Goal: Task Accomplishment & Management: Manage account settings

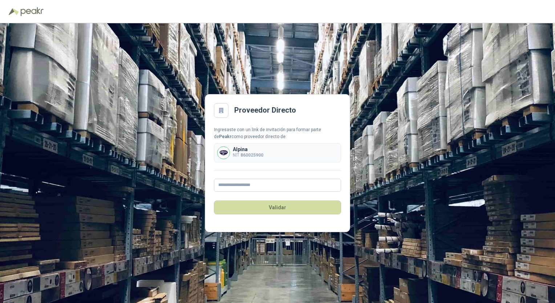
click at [244, 155] on b "860025900" at bounding box center [251, 155] width 23 height 5
click at [242, 183] on input "text" at bounding box center [277, 185] width 127 height 13
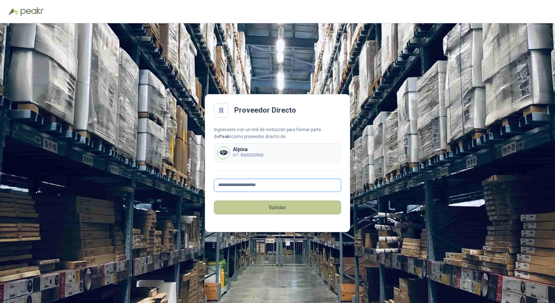
type input "**********"
click at [268, 203] on button "Validar" at bounding box center [277, 207] width 127 height 14
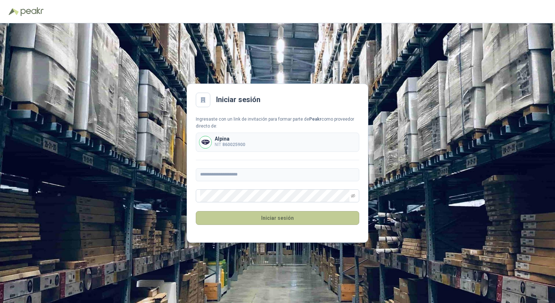
click at [330, 219] on button "Iniciar sesión" at bounding box center [277, 218] width 163 height 14
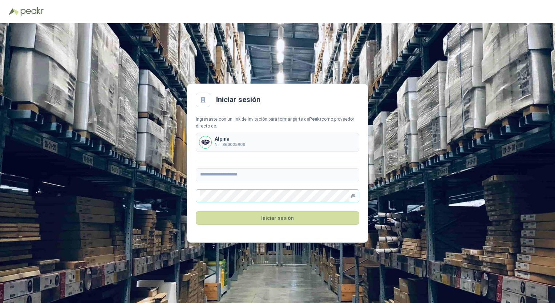
click at [353, 196] on icon "eye-invisible" at bounding box center [353, 195] width 1 height 1
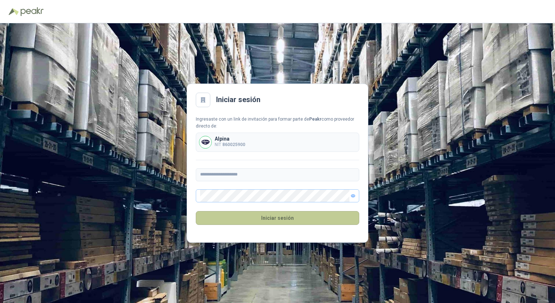
click at [304, 217] on button "Iniciar sesión" at bounding box center [277, 218] width 163 height 14
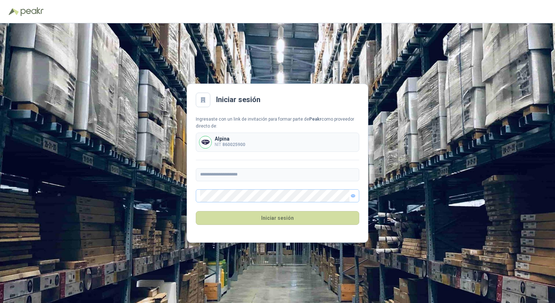
click at [444, 200] on div "**********" at bounding box center [277, 163] width 555 height 280
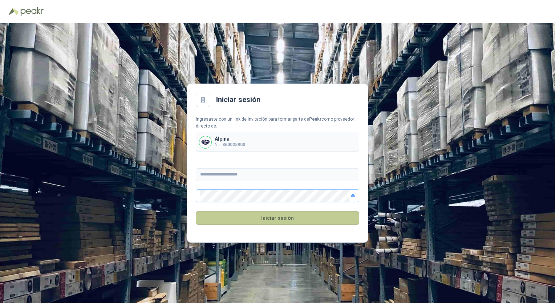
click at [317, 216] on button "Iniciar sesión" at bounding box center [277, 218] width 163 height 14
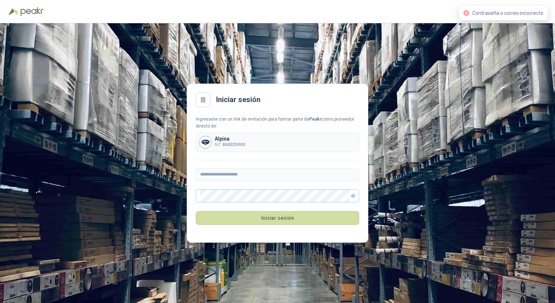
click at [277, 142] on div "Alpina NIT 860025900" at bounding box center [277, 142] width 163 height 19
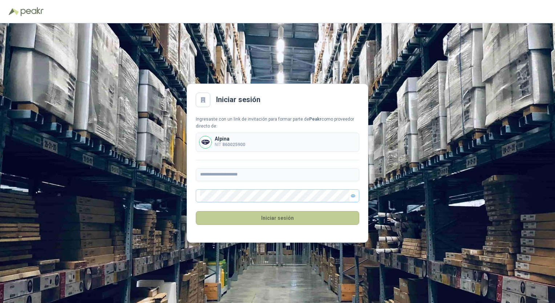
click at [259, 217] on button "Iniciar sesión" at bounding box center [277, 218] width 163 height 14
click at [260, 216] on button "Iniciar sesión" at bounding box center [277, 218] width 163 height 14
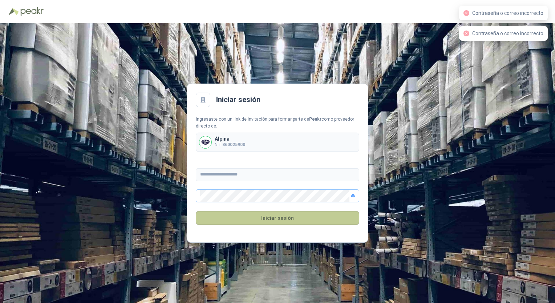
click at [260, 215] on button "Iniciar sesión" at bounding box center [277, 218] width 163 height 14
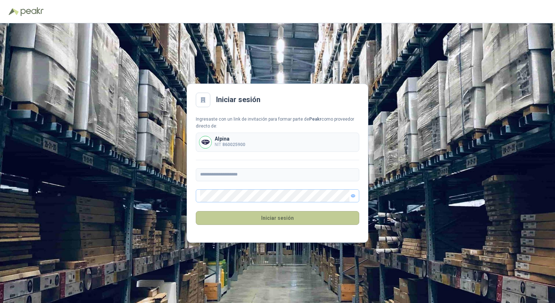
click at [269, 219] on button "Iniciar sesión" at bounding box center [277, 218] width 163 height 14
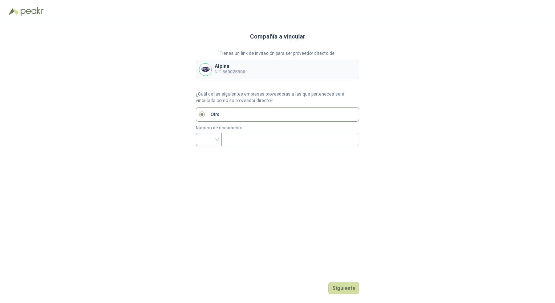
click at [215, 137] on input "search" at bounding box center [208, 138] width 17 height 11
click at [208, 176] on div "NIT" at bounding box center [209, 178] width 14 height 8
click at [254, 138] on input "text" at bounding box center [289, 139] width 128 height 12
click at [218, 139] on div at bounding box center [209, 139] width 26 height 13
click at [203, 178] on div "NIT" at bounding box center [209, 178] width 14 height 8
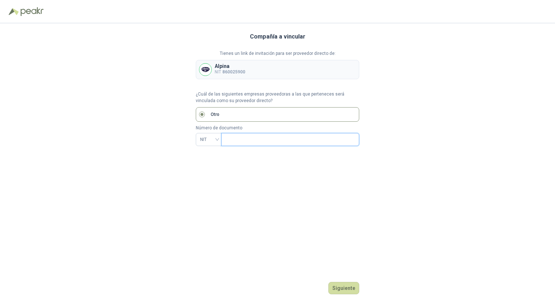
click at [240, 142] on input "text" at bounding box center [289, 139] width 128 height 12
type input "*********"
click at [337, 286] on button "Siguiente" at bounding box center [343, 288] width 31 height 12
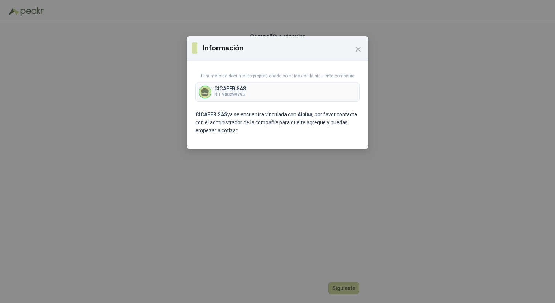
click at [284, 94] on div "CICAFER SAS NIT 900299795" at bounding box center [277, 91] width 164 height 19
click at [239, 90] on p "CICAFER SAS" at bounding box center [230, 88] width 32 height 5
click at [200, 94] on icon at bounding box center [204, 91] width 9 height 9
click at [202, 92] on icon at bounding box center [204, 91] width 9 height 9
click at [202, 92] on icon at bounding box center [205, 90] width 8 height 5
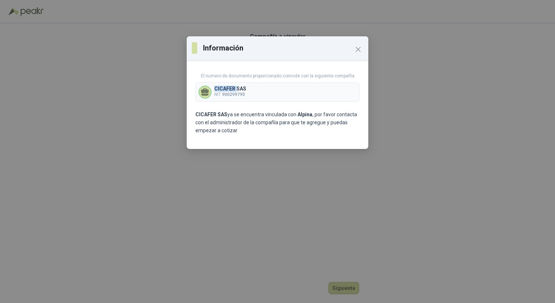
click at [202, 92] on icon at bounding box center [205, 90] width 8 height 5
drag, startPoint x: 202, startPoint y: 92, endPoint x: 247, endPoint y: 136, distance: 62.4
click at [247, 136] on div "El numero de documento proporcionado coincide con la siguiente compañía CICAFER…" at bounding box center [278, 106] width 182 height 85
click at [360, 50] on icon "Close" at bounding box center [358, 49] width 9 height 9
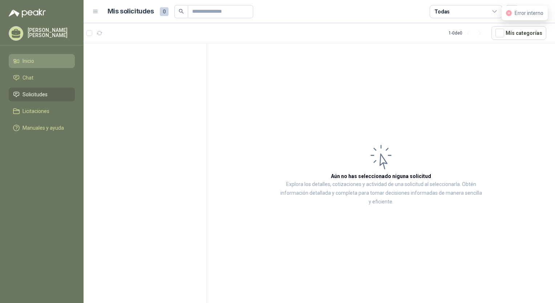
click at [42, 63] on li "Inicio" at bounding box center [41, 61] width 57 height 8
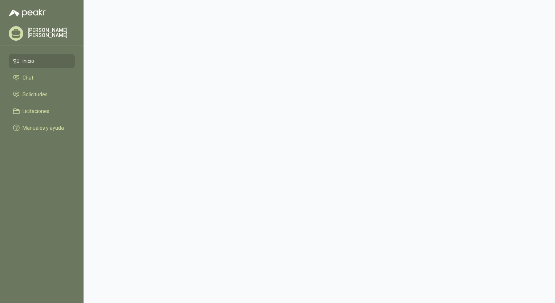
click at [51, 65] on link "Inicio" at bounding box center [42, 61] width 66 height 14
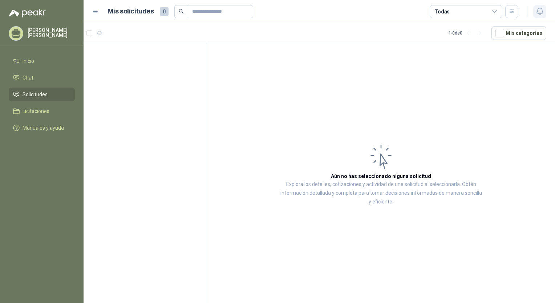
click at [543, 12] on icon "button" at bounding box center [539, 11] width 9 height 9
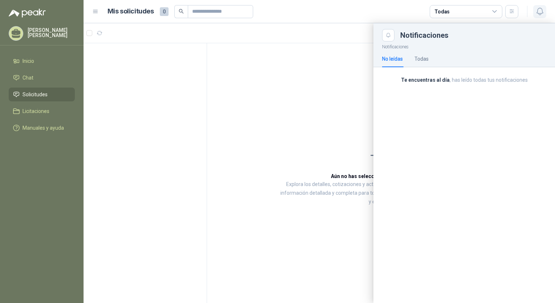
click at [543, 12] on icon "button" at bounding box center [539, 11] width 9 height 9
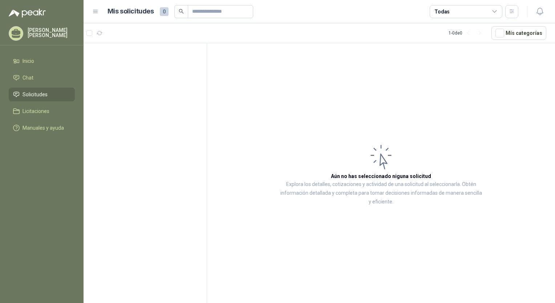
click at [65, 31] on p "[PERSON_NAME]" at bounding box center [51, 33] width 47 height 10
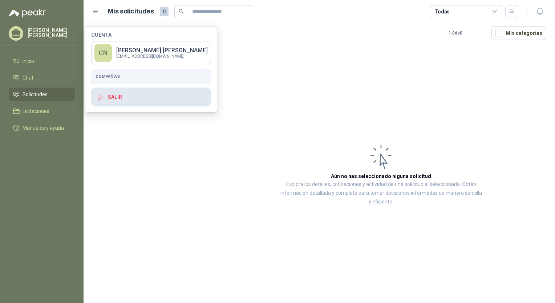
click at [110, 98] on button "Salir" at bounding box center [151, 97] width 120 height 19
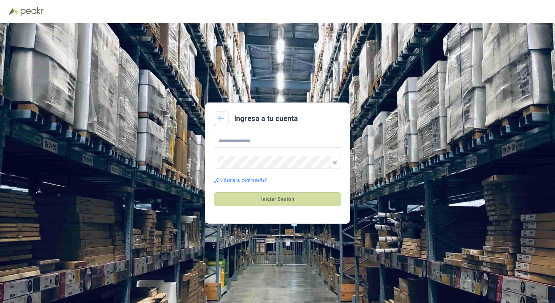
click at [222, 118] on icon at bounding box center [221, 119] width 7 height 6
click at [244, 139] on input "text" at bounding box center [277, 141] width 127 height 13
type input "**********"
click at [272, 201] on button "Iniciar Sesión" at bounding box center [277, 199] width 127 height 14
click at [337, 162] on span at bounding box center [277, 162] width 127 height 13
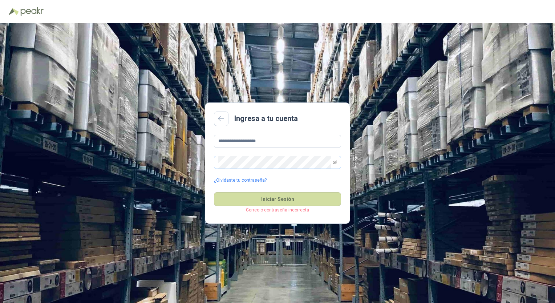
click at [332, 164] on span at bounding box center [277, 162] width 127 height 13
click at [333, 162] on icon "eye-invisible" at bounding box center [335, 162] width 4 height 4
click at [293, 203] on button "Iniciar Sesión" at bounding box center [277, 199] width 127 height 14
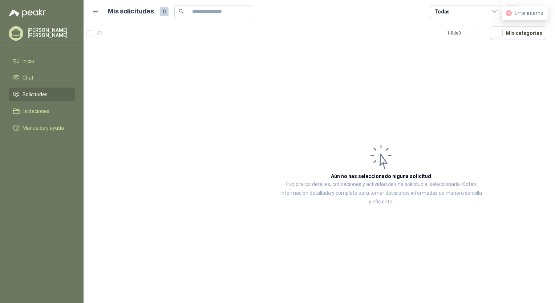
click at [537, 14] on span "Error interno" at bounding box center [529, 13] width 29 height 6
click at [31, 130] on span "Manuales y ayuda" at bounding box center [43, 128] width 41 height 8
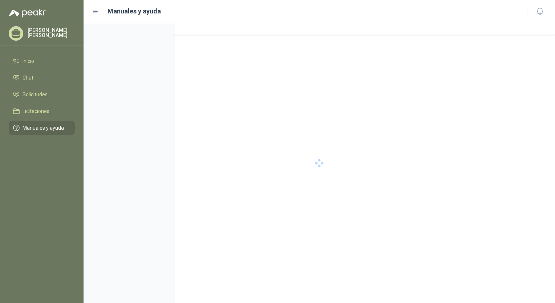
click at [60, 33] on p "[PERSON_NAME]" at bounding box center [51, 33] width 47 height 10
drag, startPoint x: 122, startPoint y: 57, endPoint x: 45, endPoint y: 62, distance: 76.8
click at [45, 62] on div "[PERSON_NAME] Inicio Chat Solicitudes Licitaciones Manuales y ayuda Manuales y …" at bounding box center [277, 151] width 555 height 303
click at [45, 62] on li "Inicio" at bounding box center [41, 61] width 57 height 8
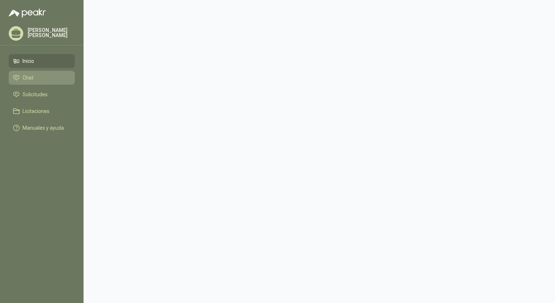
click at [37, 77] on li "Chat" at bounding box center [41, 78] width 57 height 8
click at [48, 62] on li "Inicio" at bounding box center [41, 61] width 57 height 8
click at [45, 108] on span "Licitaciones" at bounding box center [36, 111] width 27 height 8
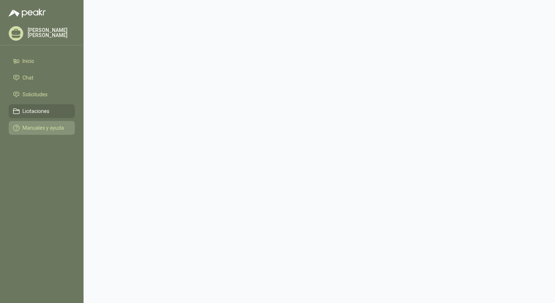
click at [51, 123] on link "Manuales y ayuda" at bounding box center [42, 128] width 66 height 14
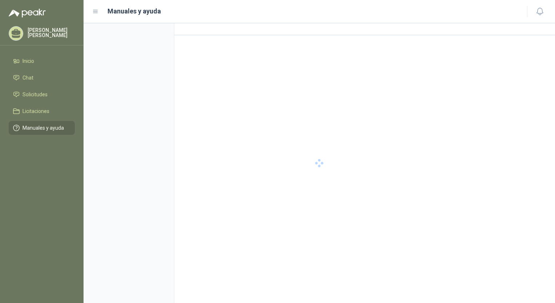
click at [53, 34] on p "[PERSON_NAME]" at bounding box center [51, 33] width 47 height 10
click at [148, 54] on div at bounding box center [319, 163] width 471 height 280
click at [60, 29] on div "[PERSON_NAME]" at bounding box center [42, 33] width 66 height 15
click at [100, 59] on div at bounding box center [319, 163] width 471 height 280
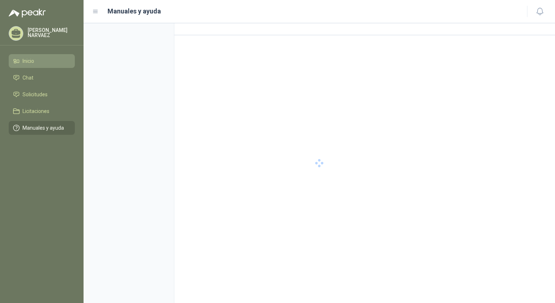
click at [27, 62] on span "Inicio" at bounding box center [29, 61] width 12 height 8
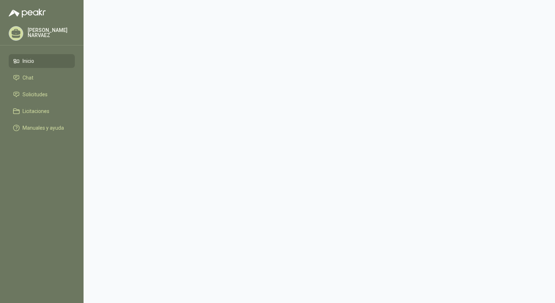
click at [27, 43] on div "[PERSON_NAME]" at bounding box center [42, 35] width 84 height 19
drag, startPoint x: 27, startPoint y: 43, endPoint x: 52, endPoint y: 31, distance: 28.3
click at [52, 31] on div "[PERSON_NAME]" at bounding box center [42, 35] width 84 height 19
click at [52, 31] on p "[PERSON_NAME]" at bounding box center [51, 33] width 47 height 10
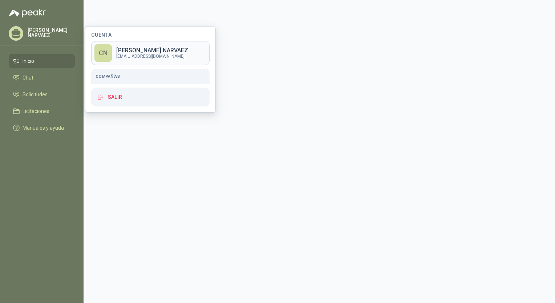
click at [124, 55] on p "[EMAIL_ADDRESS][DOMAIN_NAME]" at bounding box center [152, 56] width 72 height 4
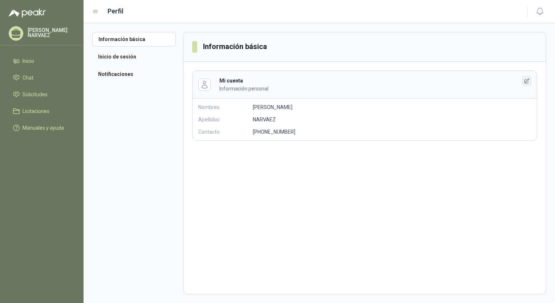
click at [526, 82] on icon "button" at bounding box center [527, 81] width 6 height 6
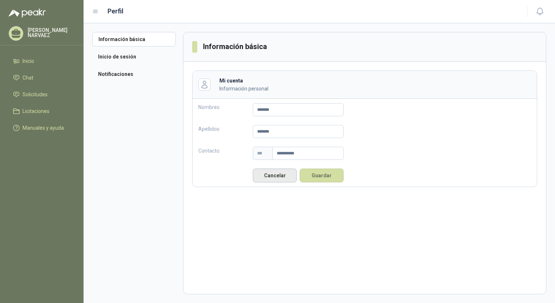
click at [286, 174] on button "Cancelar" at bounding box center [275, 175] width 44 height 14
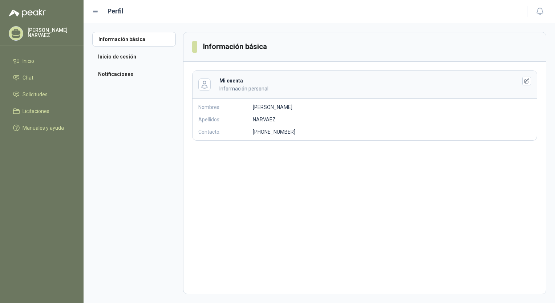
click at [273, 57] on header "Información básica" at bounding box center [364, 46] width 362 height 29
click at [137, 59] on li "Inicio de sesión" at bounding box center [134, 56] width 84 height 15
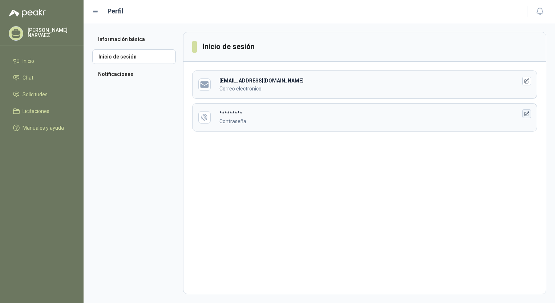
click at [529, 115] on icon "button" at bounding box center [527, 114] width 6 height 6
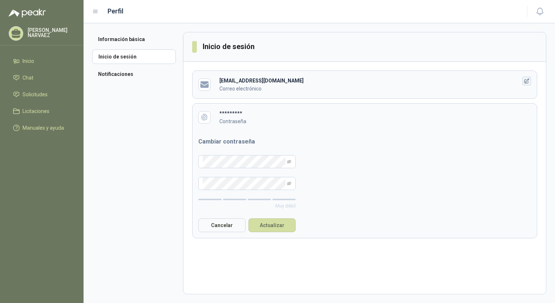
click at [526, 79] on icon "button" at bounding box center [527, 81] width 6 height 6
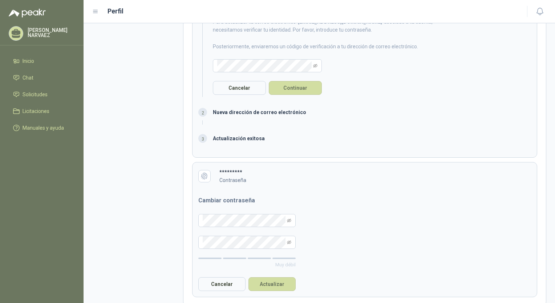
scroll to position [107, 0]
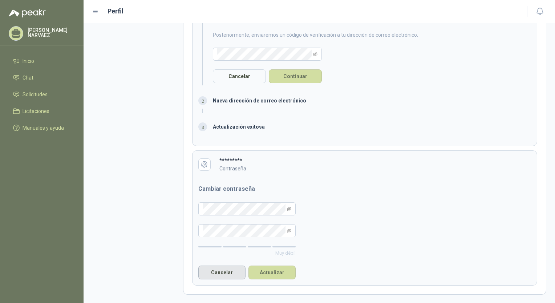
click at [216, 275] on button "Cancelar" at bounding box center [221, 272] width 47 height 14
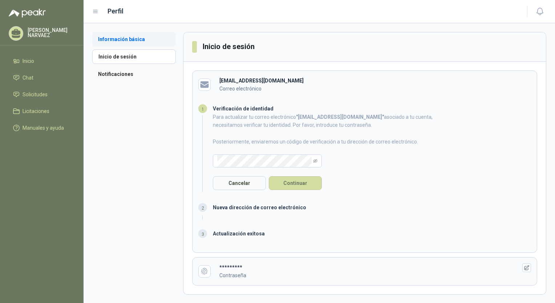
click at [134, 38] on li "Información básica" at bounding box center [134, 39] width 84 height 15
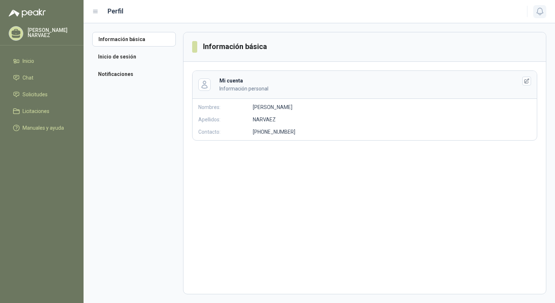
click at [537, 15] on icon "button" at bounding box center [539, 11] width 9 height 9
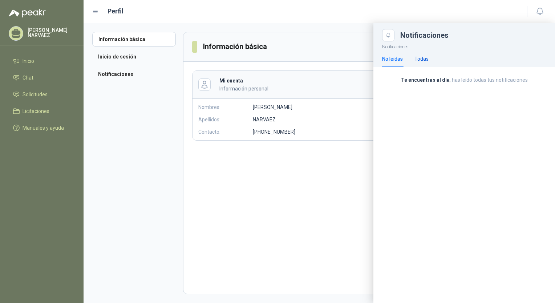
click at [422, 55] on div "Todas" at bounding box center [421, 59] width 14 height 8
click at [397, 63] on div "No leídas" at bounding box center [392, 58] width 21 height 17
click at [289, 199] on div at bounding box center [319, 163] width 471 height 280
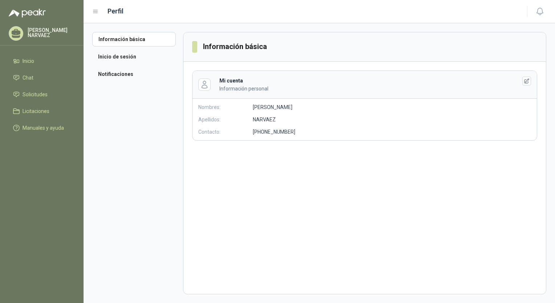
click at [91, 14] on header "Perfil" at bounding box center [319, 11] width 471 height 23
click at [93, 12] on icon at bounding box center [95, 11] width 7 height 7
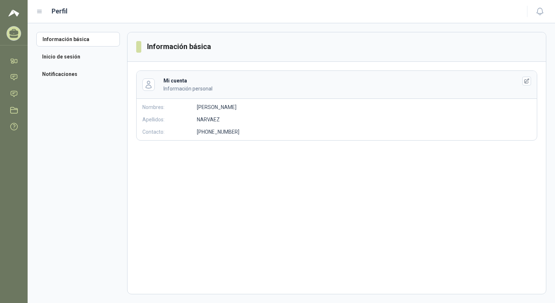
click at [35, 12] on header "Perfil" at bounding box center [291, 11] width 527 height 23
click at [42, 12] on icon at bounding box center [39, 11] width 7 height 7
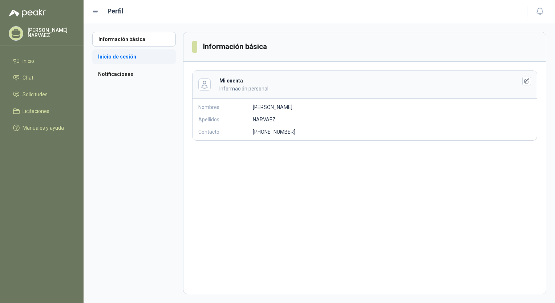
click at [146, 61] on li "Inicio de sesión" at bounding box center [134, 56] width 84 height 15
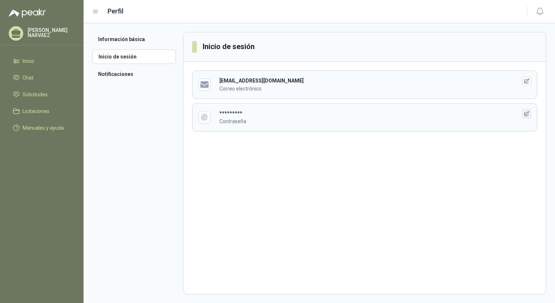
click at [526, 117] on button "button" at bounding box center [526, 113] width 9 height 9
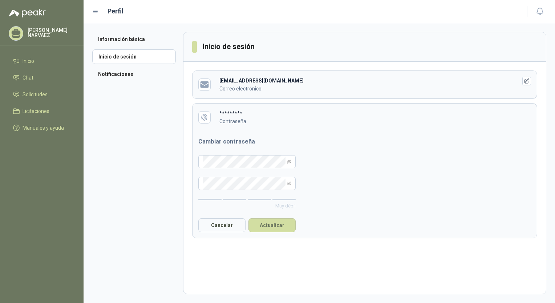
click at [235, 112] on b "*********" at bounding box center [230, 113] width 23 height 6
click at [40, 121] on link "Manuales y ayuda" at bounding box center [42, 128] width 66 height 14
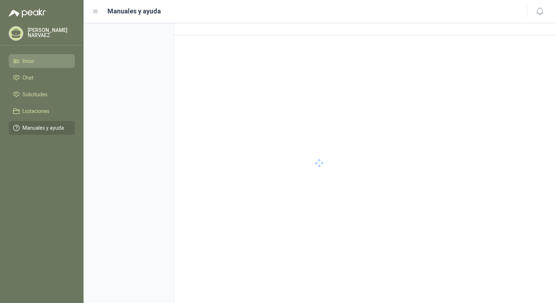
click at [46, 63] on li "Inicio" at bounding box center [41, 61] width 57 height 8
